Goal: Check status: Check status

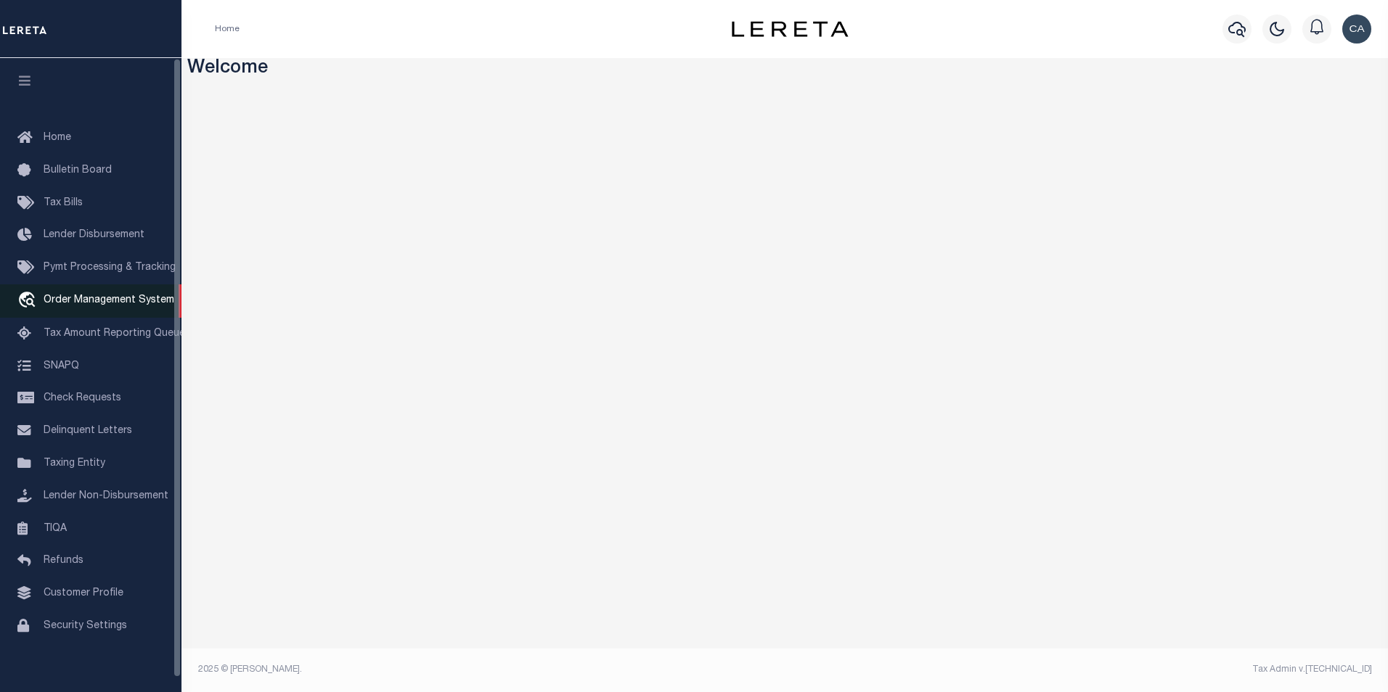
click at [110, 311] on link "travel_explore Order Management System" at bounding box center [90, 300] width 181 height 33
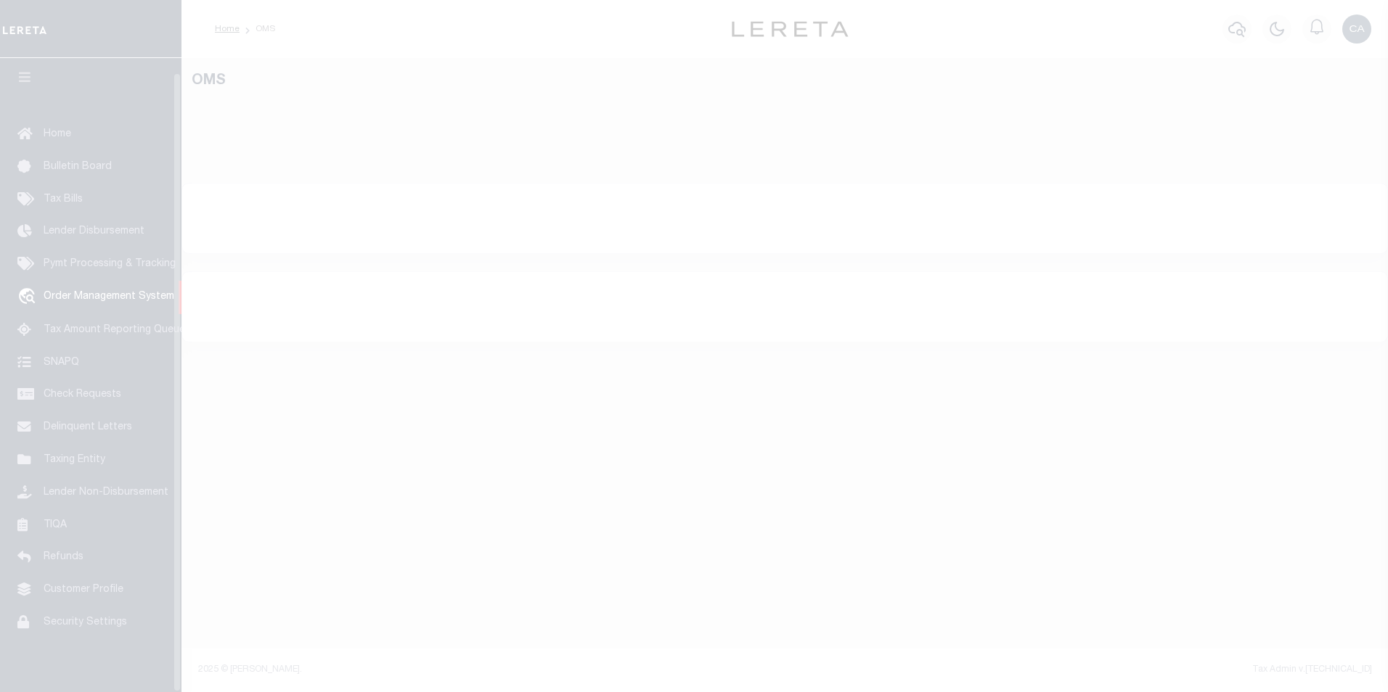
scroll to position [15, 0]
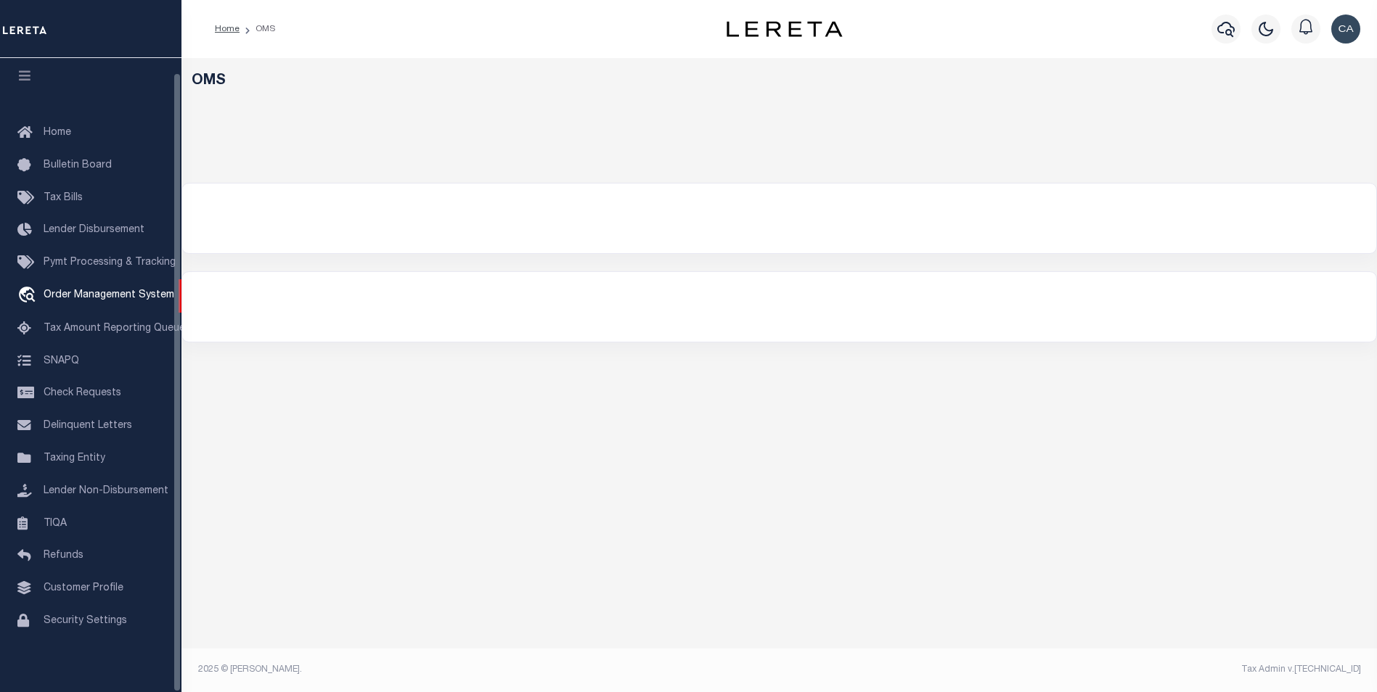
select select "200"
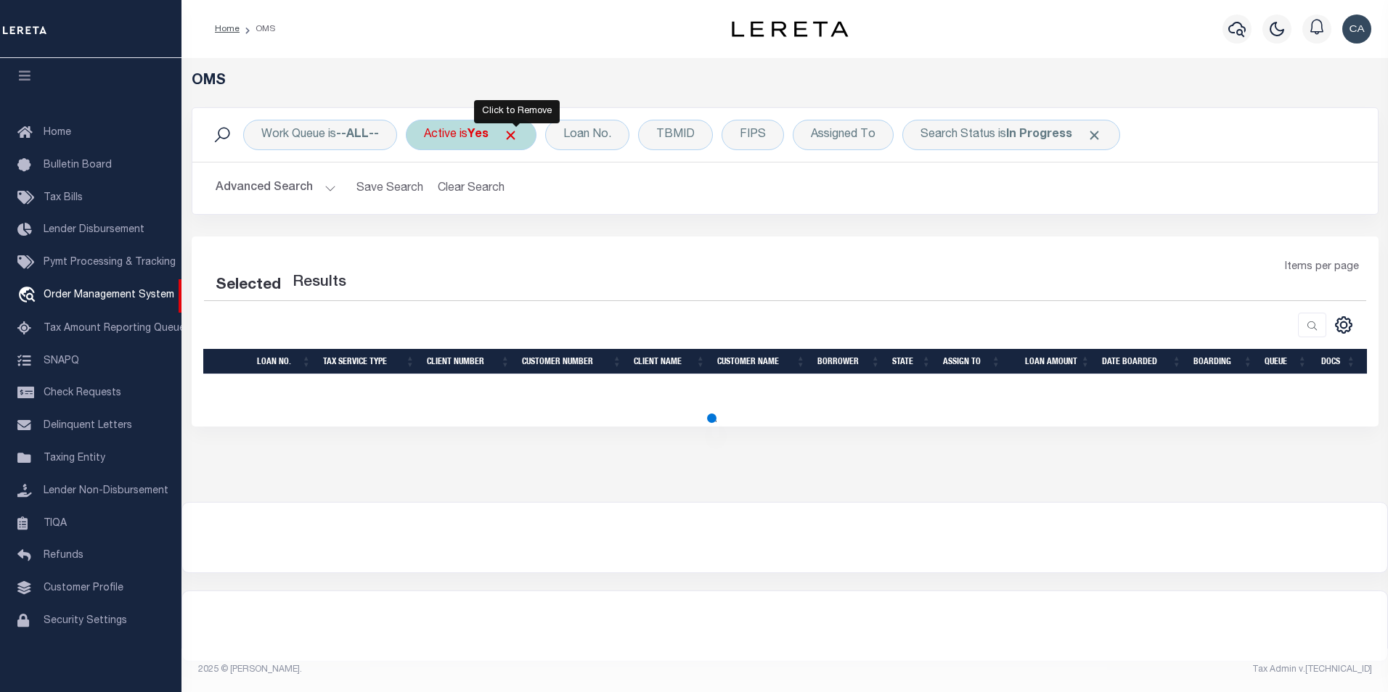
click at [516, 135] on span "Click to Remove" at bounding box center [510, 135] width 15 height 15
select select "200"
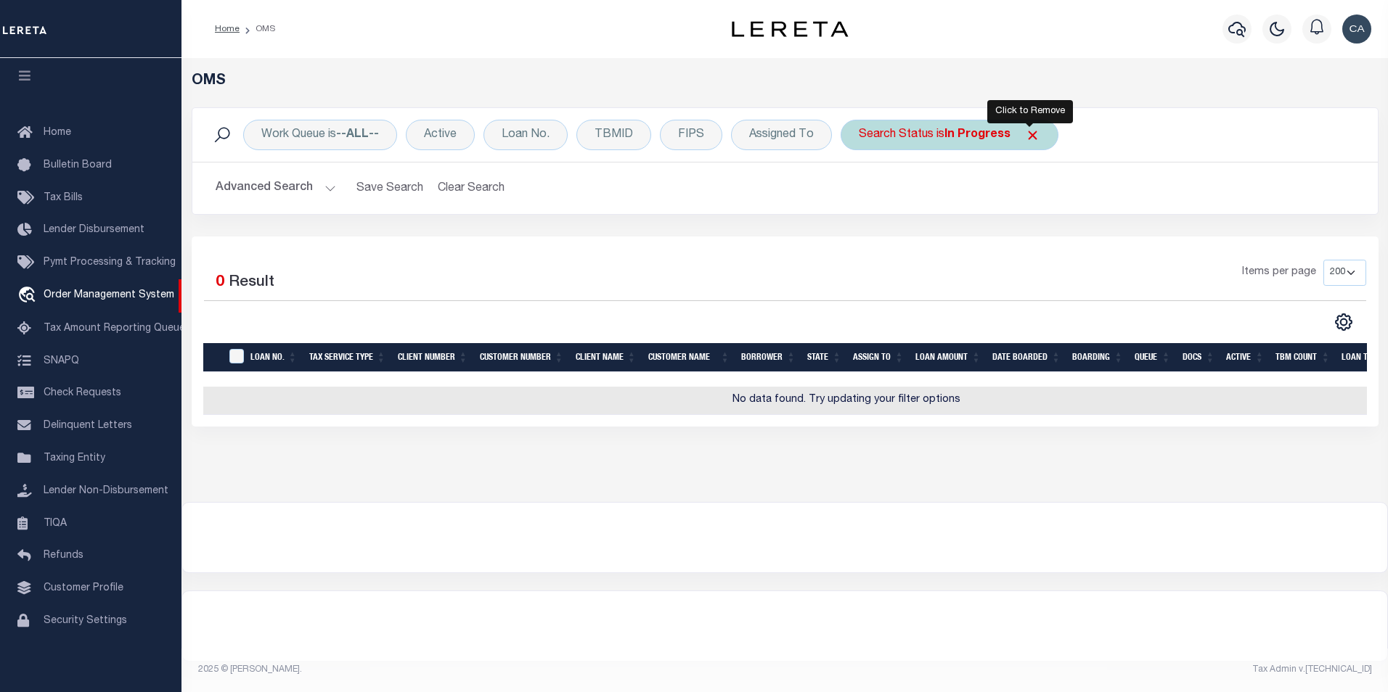
click at [1027, 131] on span "Click to Remove" at bounding box center [1032, 135] width 15 height 15
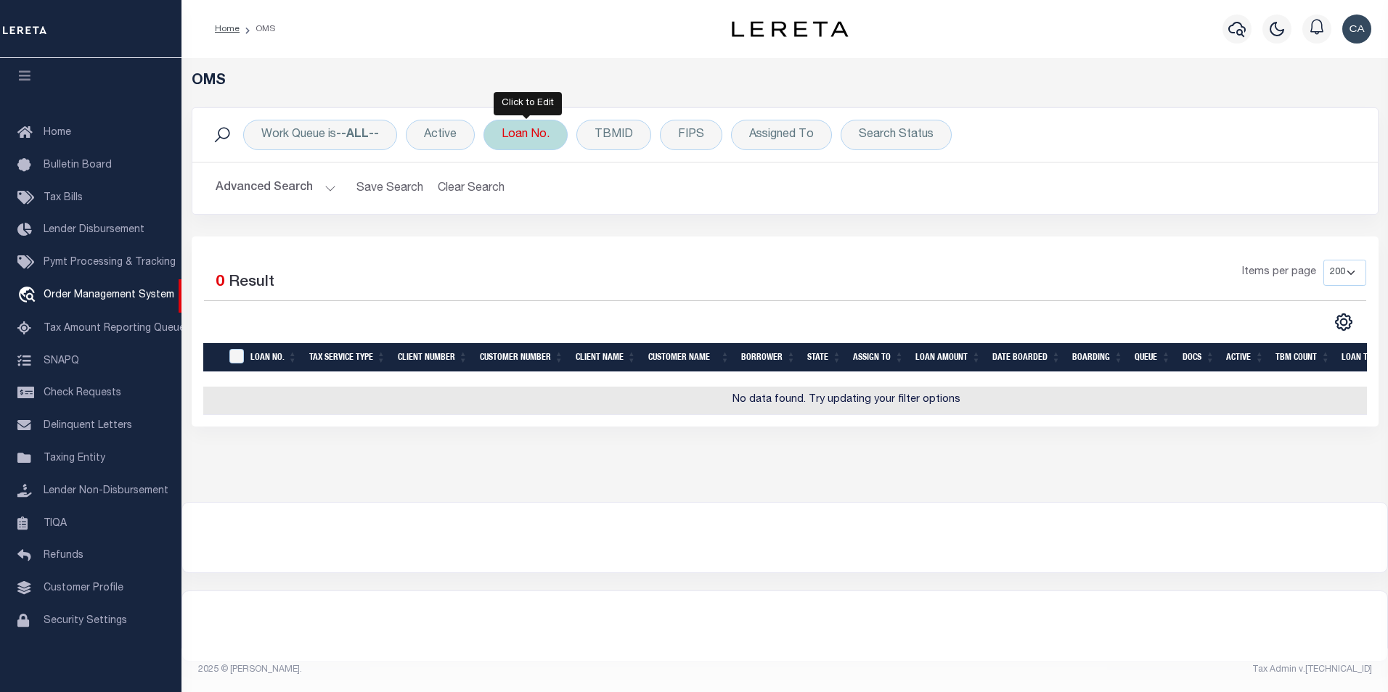
click at [542, 140] on div "Loan No." at bounding box center [525, 135] width 84 height 30
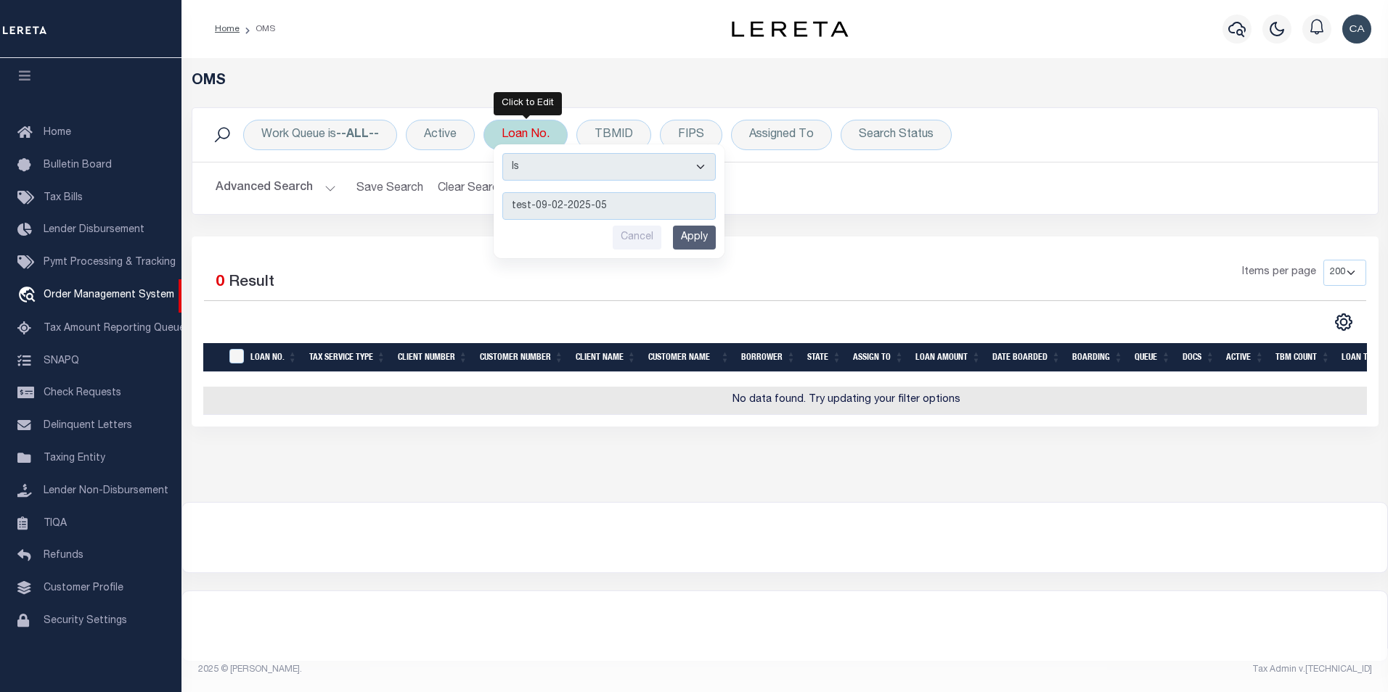
type input "test-09-02-2025-05"
click at [692, 226] on input "Apply" at bounding box center [694, 238] width 43 height 24
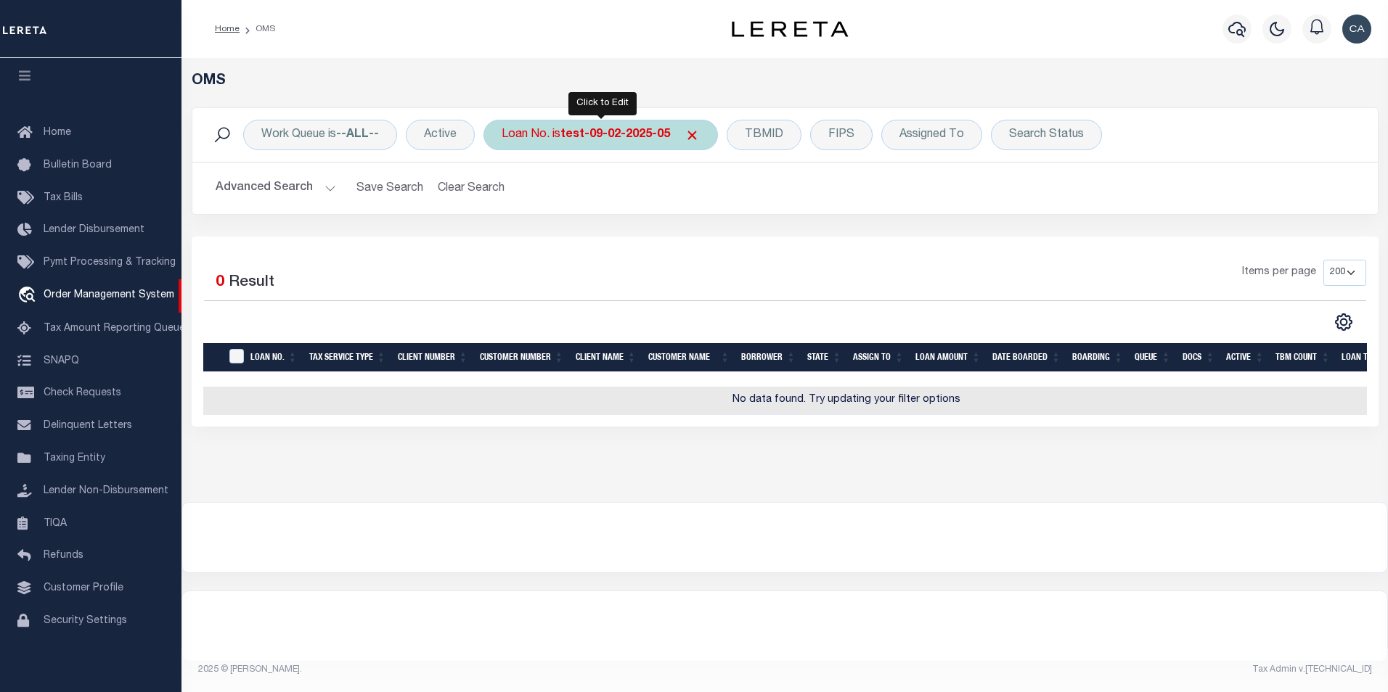
click at [586, 147] on div "Loan No. is test-09-02-2025-05" at bounding box center [600, 135] width 234 height 30
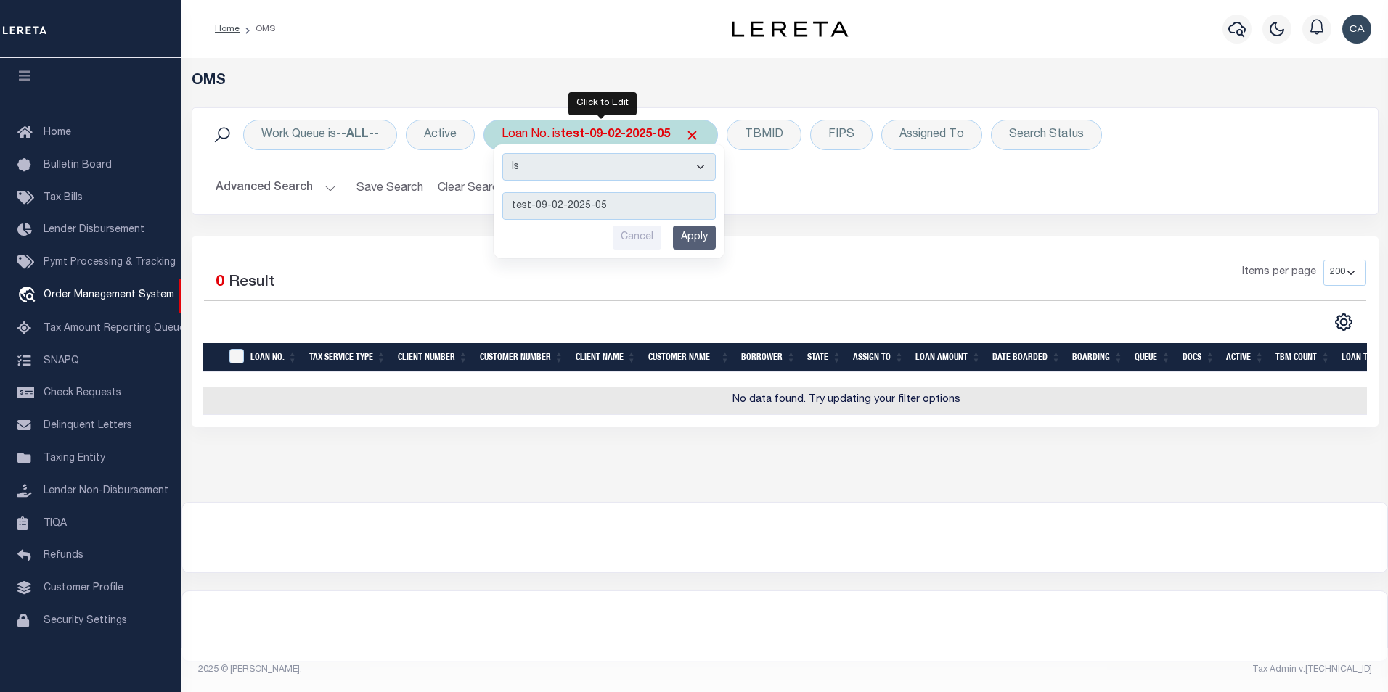
click at [701, 228] on input "Apply" at bounding box center [694, 238] width 43 height 24
